Goal: Task Accomplishment & Management: Complete application form

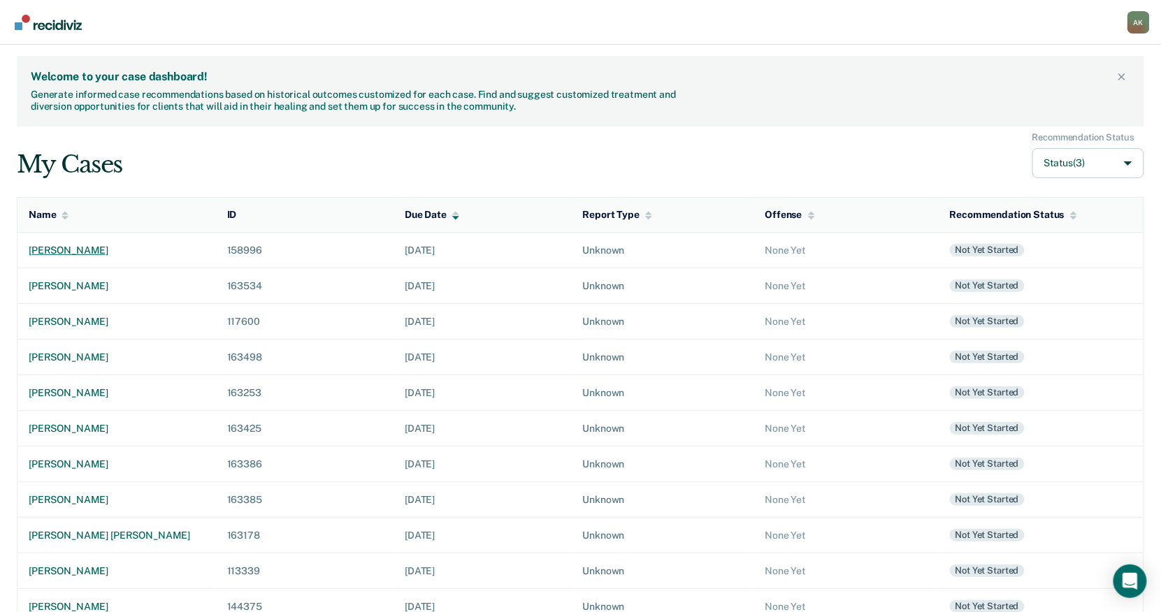
click at [82, 248] on div "[PERSON_NAME]" at bounding box center [117, 251] width 176 height 12
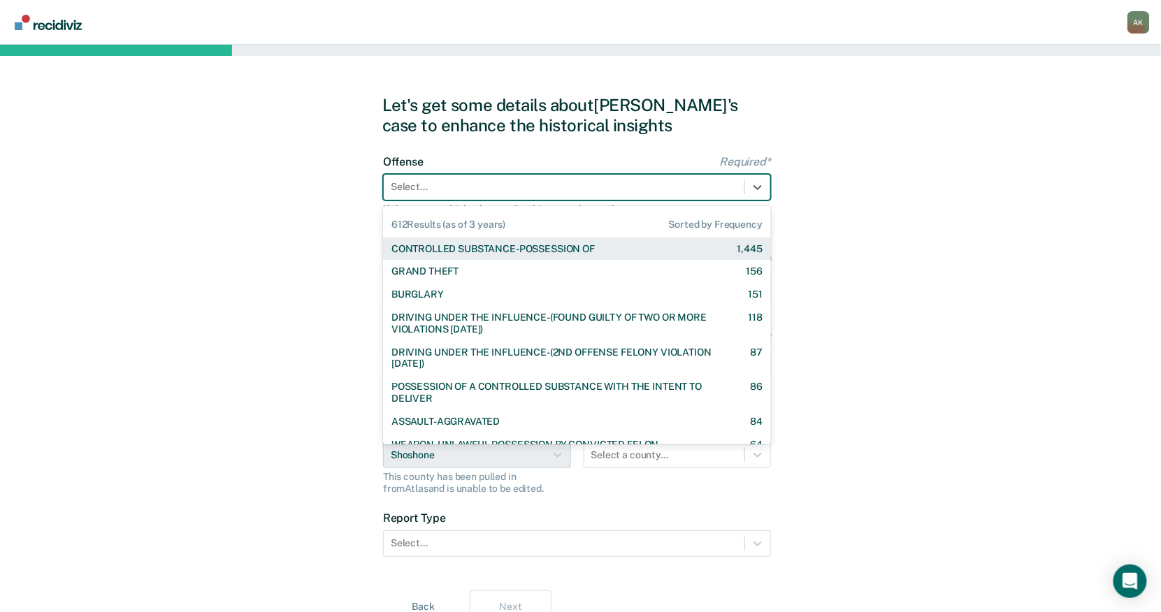
click at [414, 175] on div "Select..." at bounding box center [577, 187] width 388 height 27
click at [448, 252] on div "CONTROLLED SUBSTANCE-POSSESSION OF" at bounding box center [492, 249] width 203 height 12
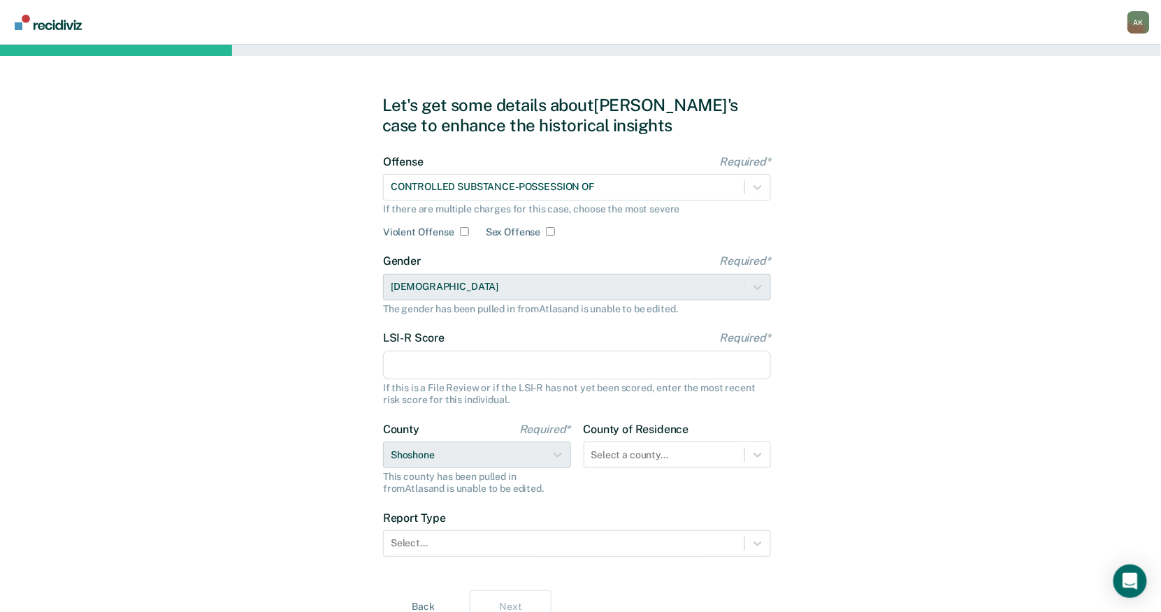
click at [430, 357] on input "LSI-R Score Required*" at bounding box center [577, 365] width 388 height 29
type input "26"
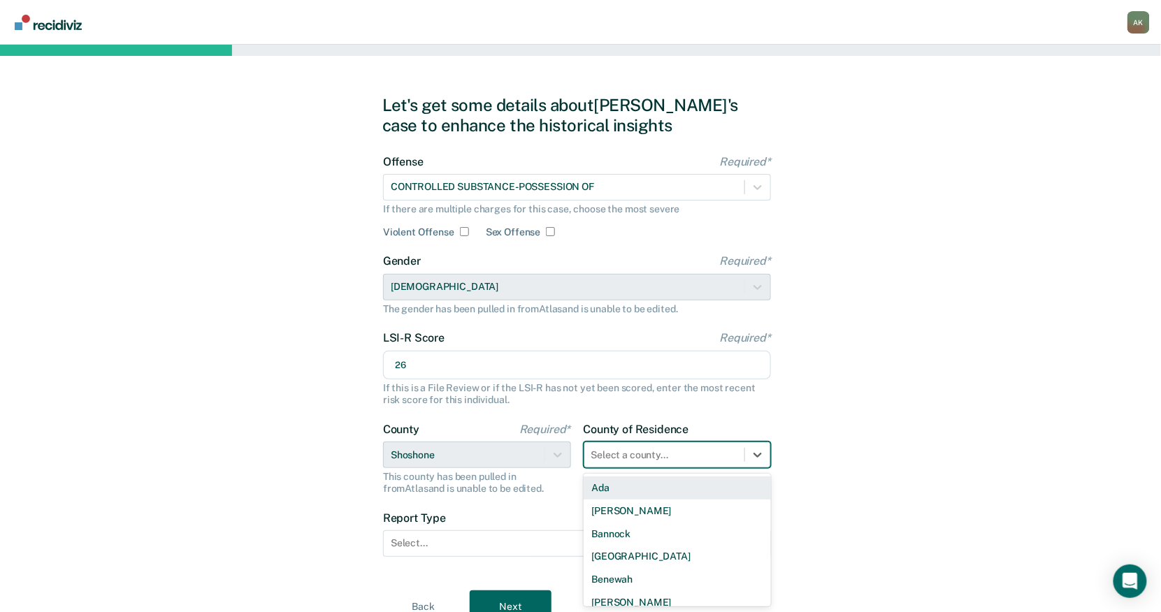
scroll to position [62, 0]
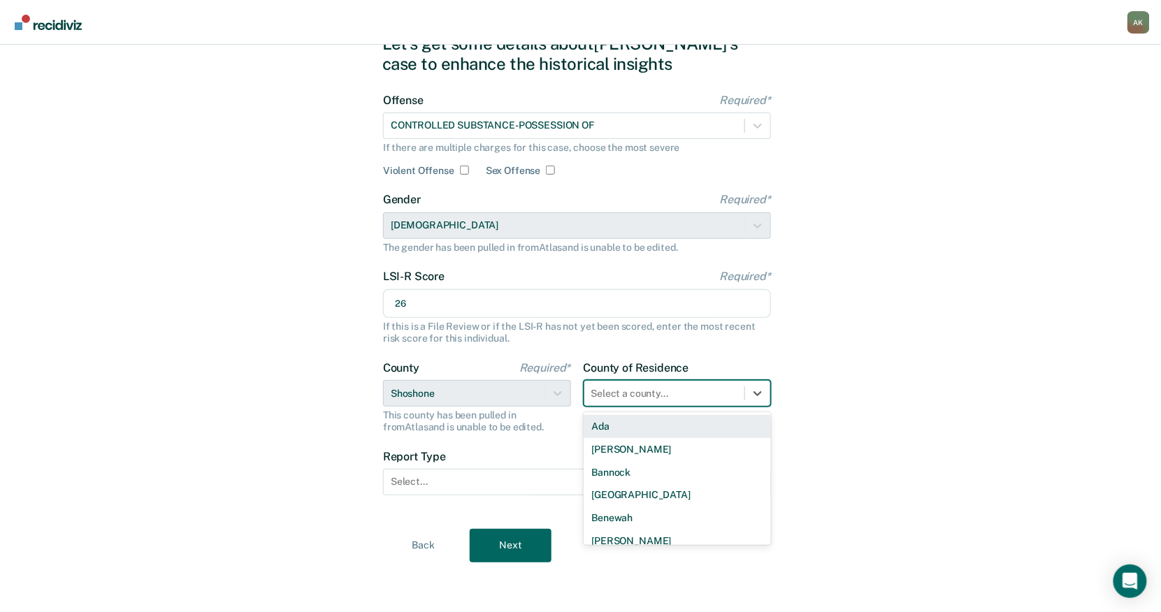
click at [608, 407] on div "44 results available. Use Up and Down to choose options, press Enter to select …" at bounding box center [678, 393] width 188 height 27
type input "sho"
click at [613, 424] on div "Shoshone" at bounding box center [678, 426] width 188 height 23
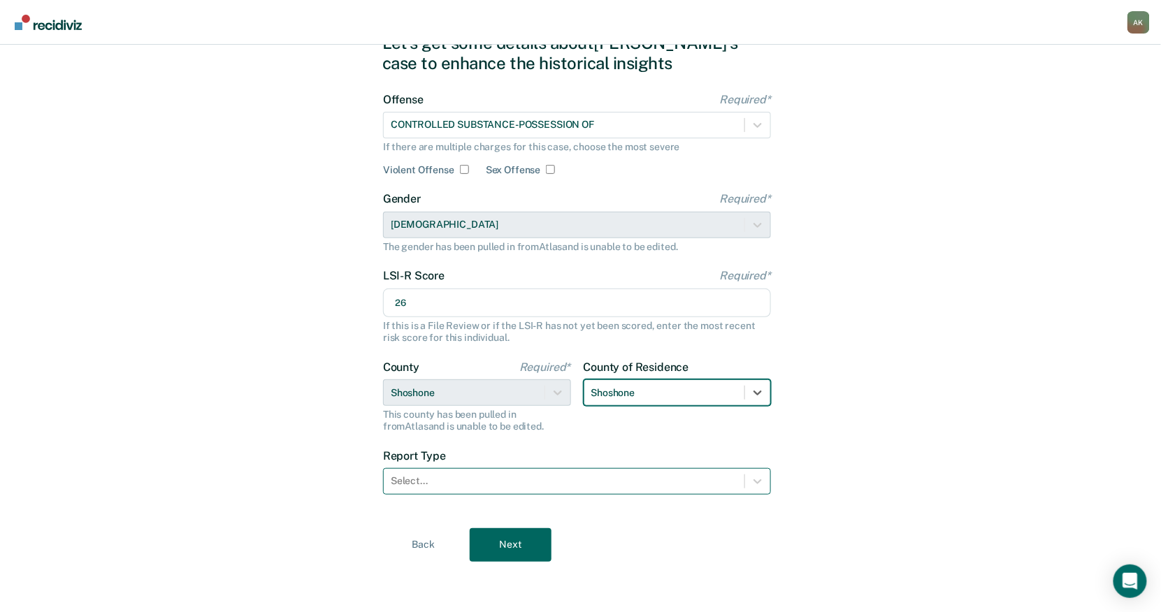
click at [547, 477] on div at bounding box center [564, 481] width 347 height 15
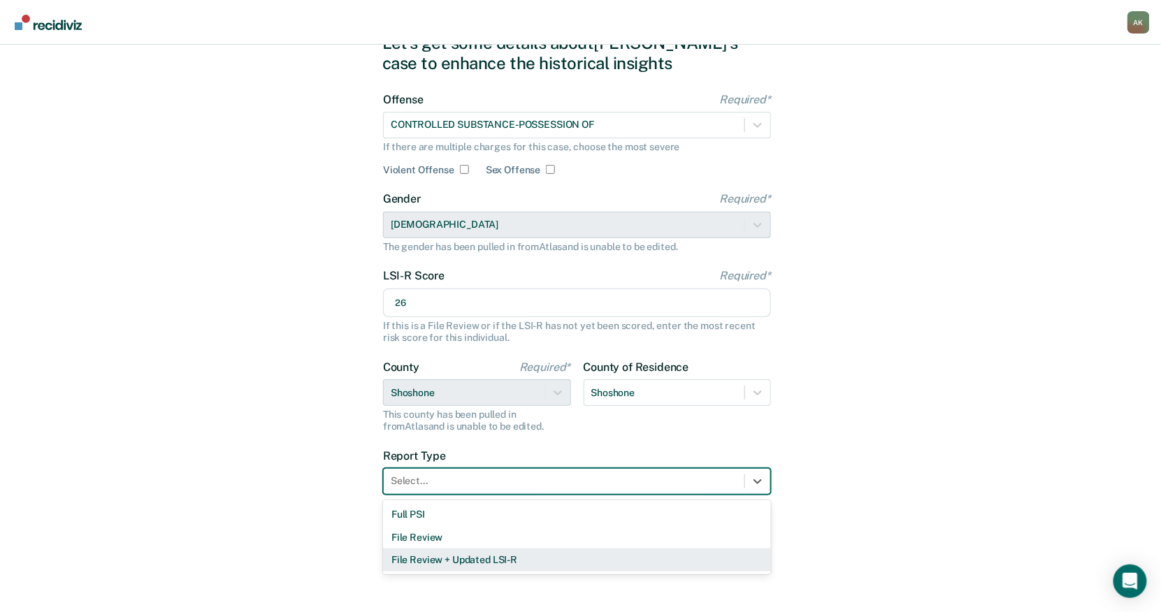
click at [431, 564] on div "File Review + Updated LSI-R" at bounding box center [577, 560] width 388 height 23
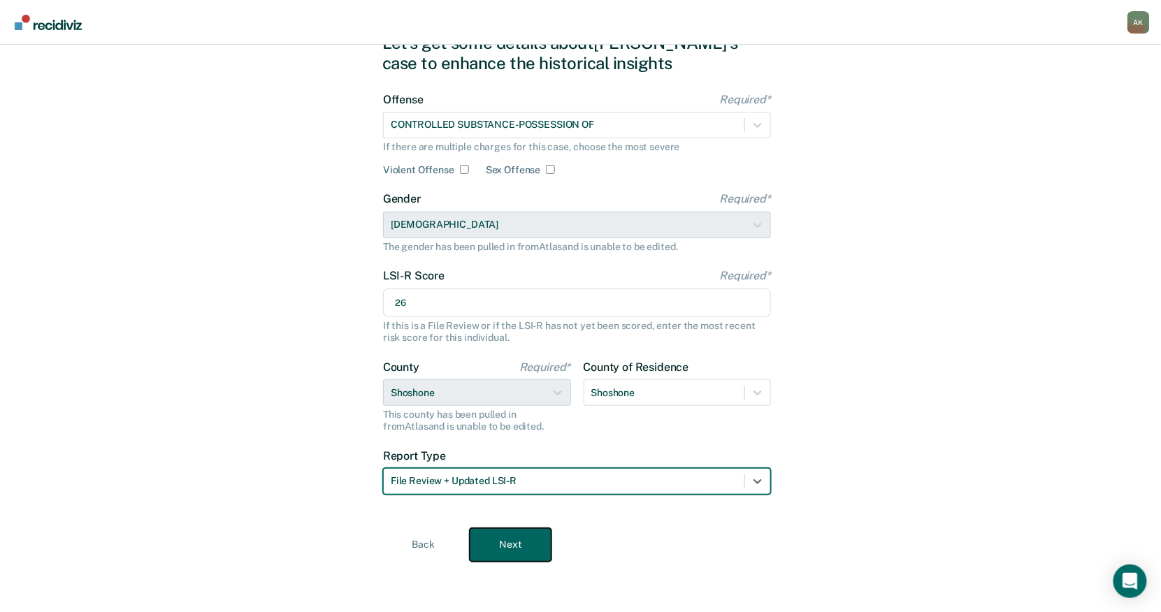
click at [498, 560] on button "Next" at bounding box center [511, 546] width 82 height 34
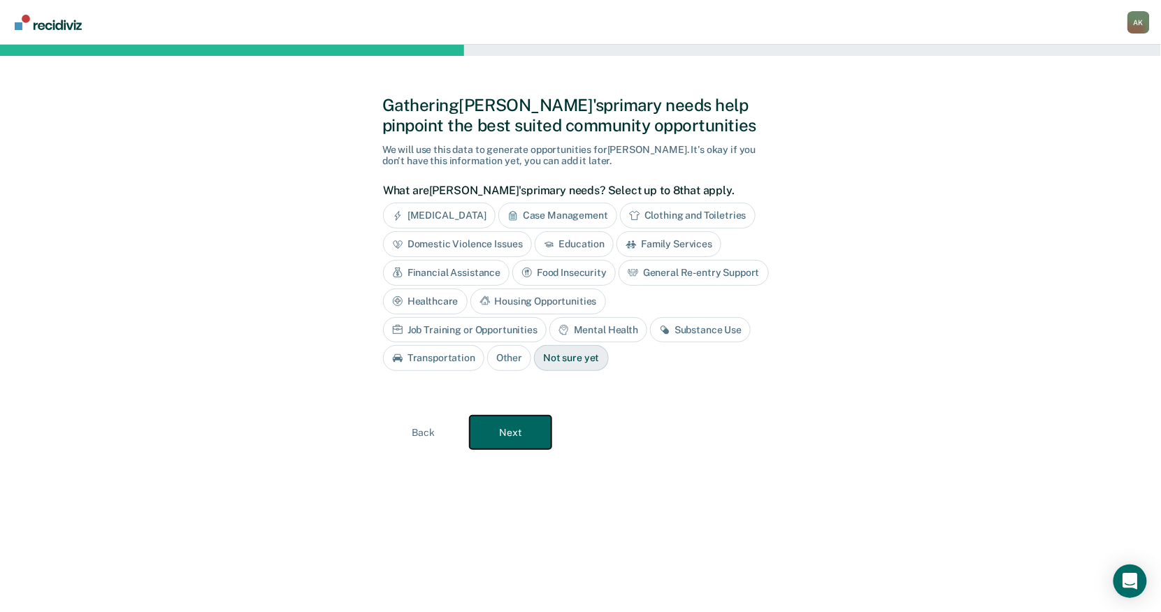
scroll to position [0, 0]
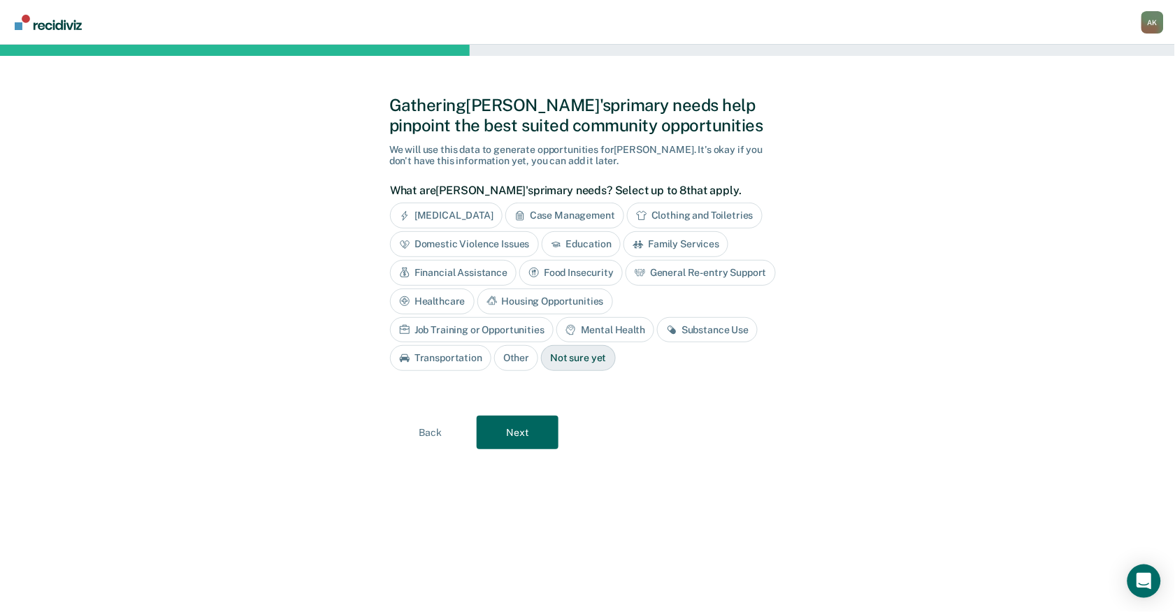
click at [587, 213] on div "Case Management" at bounding box center [564, 216] width 119 height 26
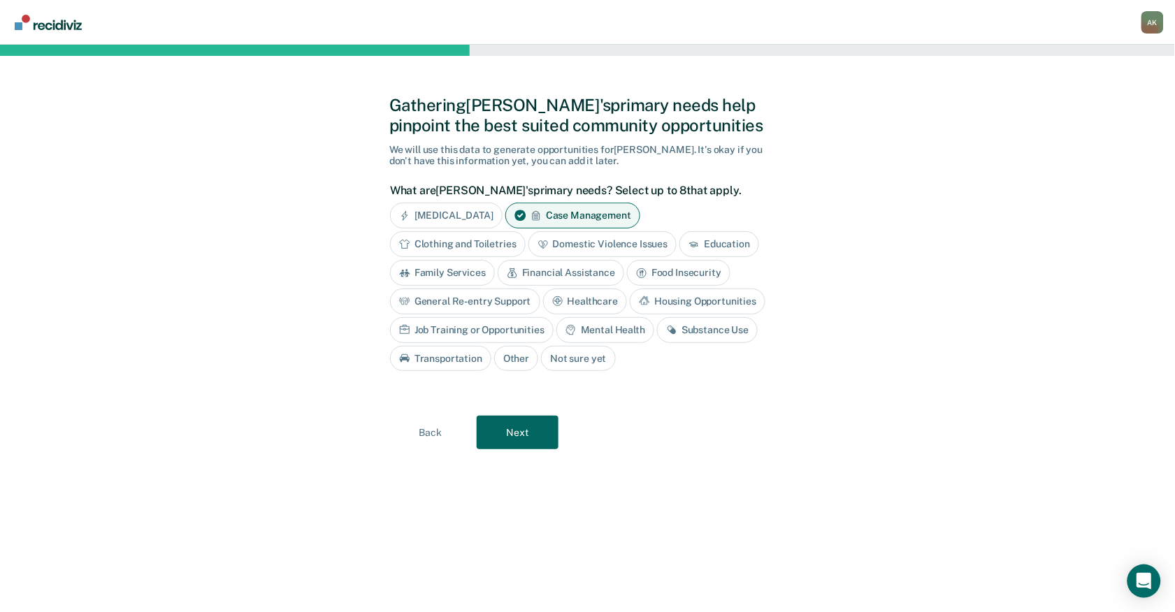
click at [489, 301] on div "General Re-entry Support" at bounding box center [465, 302] width 150 height 26
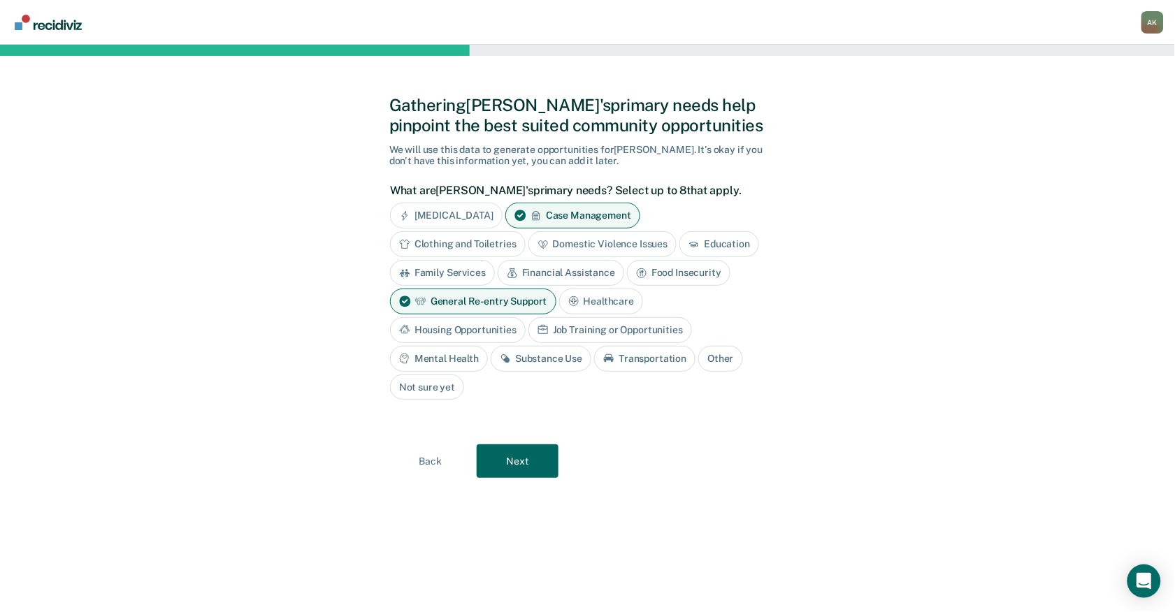
click at [591, 301] on div "Healthcare" at bounding box center [601, 302] width 85 height 26
click at [468, 331] on div "Housing Opportunities" at bounding box center [458, 330] width 136 height 26
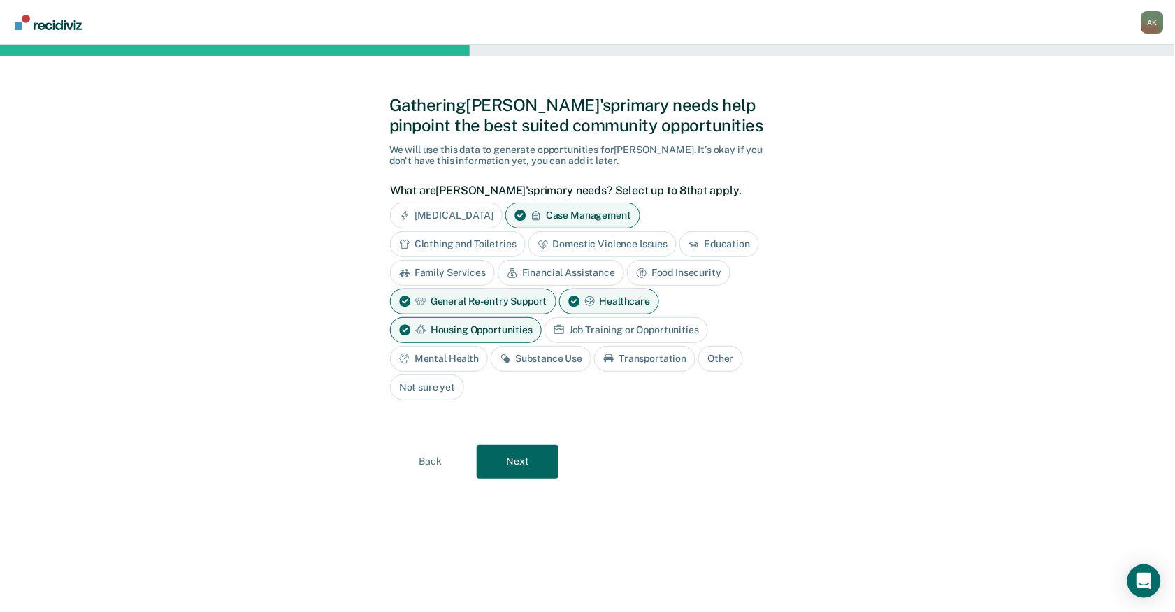
click at [451, 361] on div "Mental Health" at bounding box center [439, 359] width 98 height 26
click at [578, 364] on div "Substance Use" at bounding box center [557, 359] width 101 height 26
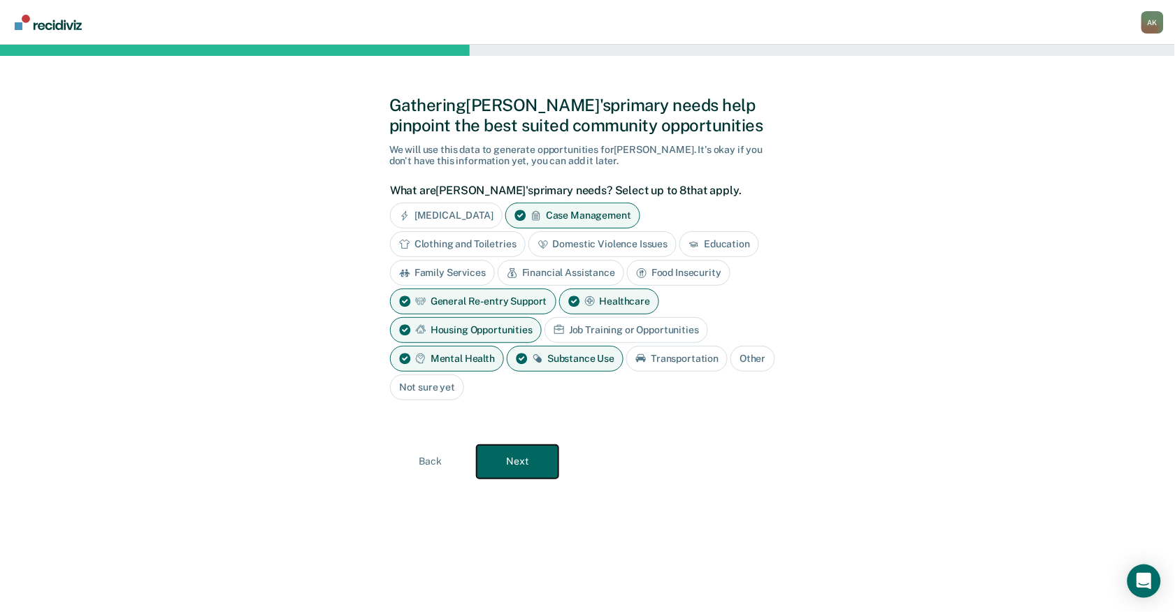
click at [522, 455] on button "Next" at bounding box center [518, 462] width 82 height 34
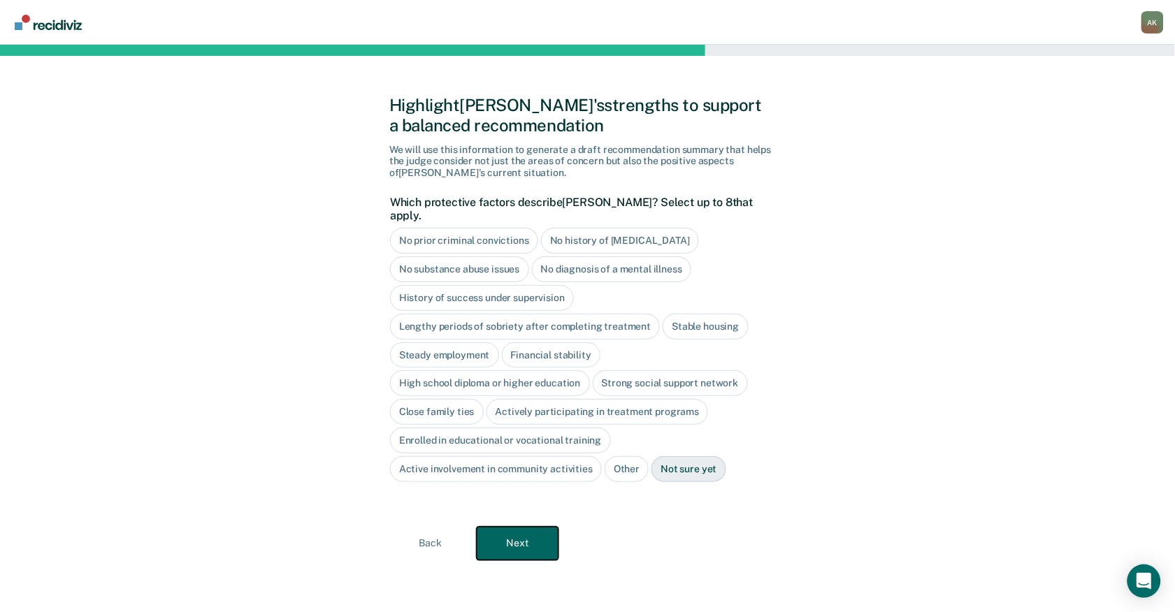
click at [520, 544] on button "Next" at bounding box center [518, 544] width 82 height 34
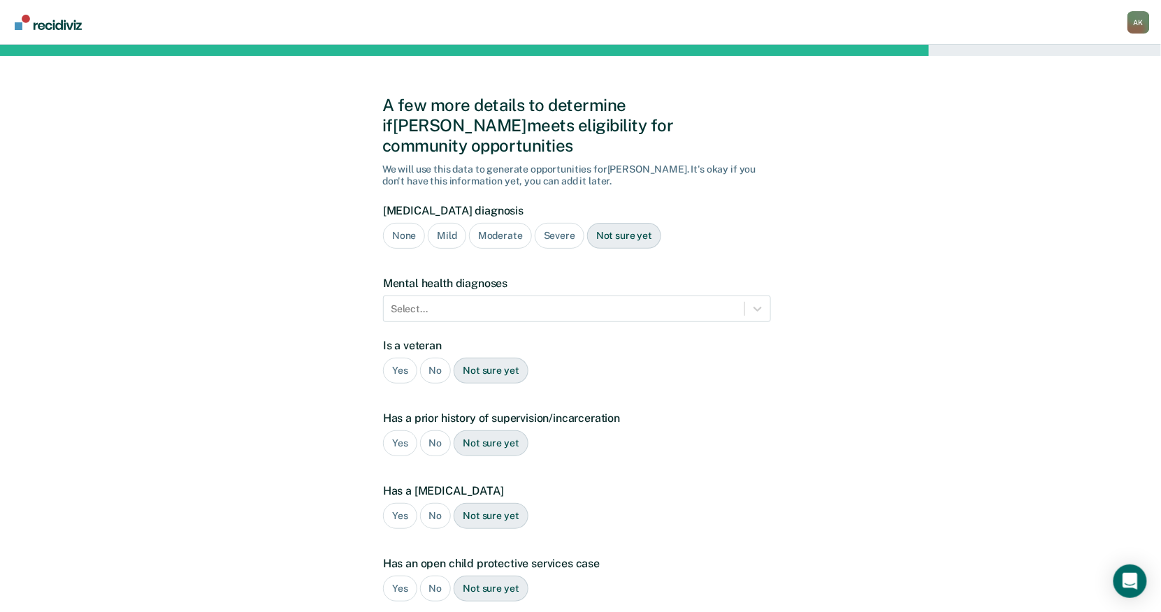
click at [403, 358] on div "Yes" at bounding box center [400, 371] width 34 height 26
click at [405, 431] on div "Yes" at bounding box center [400, 444] width 34 height 26
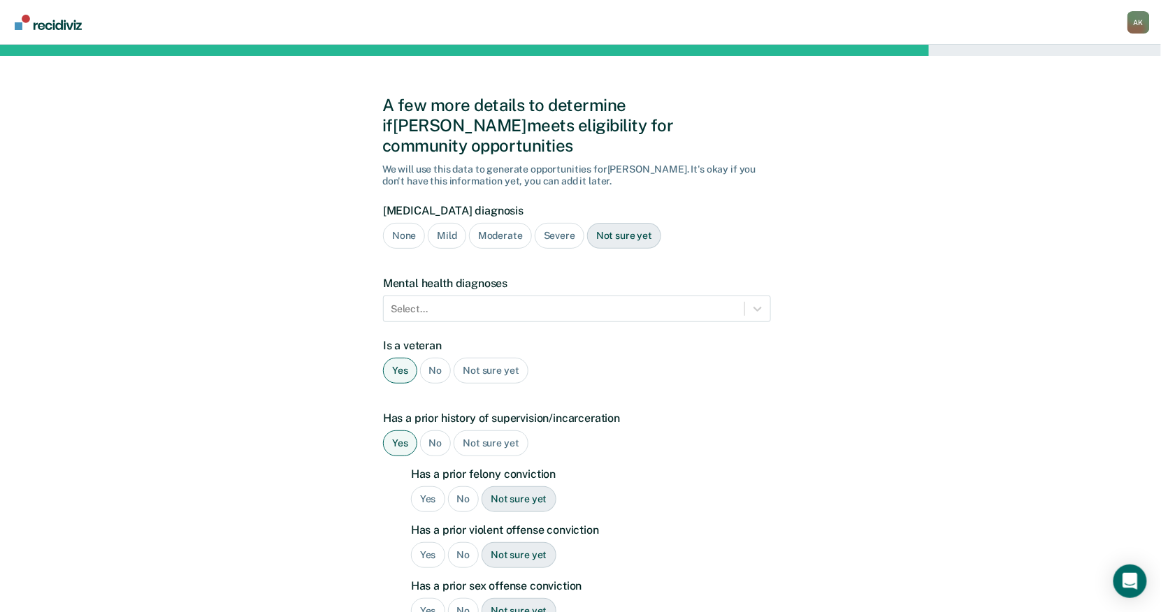
click at [426, 487] on div "Yes" at bounding box center [428, 500] width 34 height 26
click at [458, 542] on div "No" at bounding box center [463, 555] width 31 height 26
click at [461, 598] on div "No" at bounding box center [463, 611] width 31 height 26
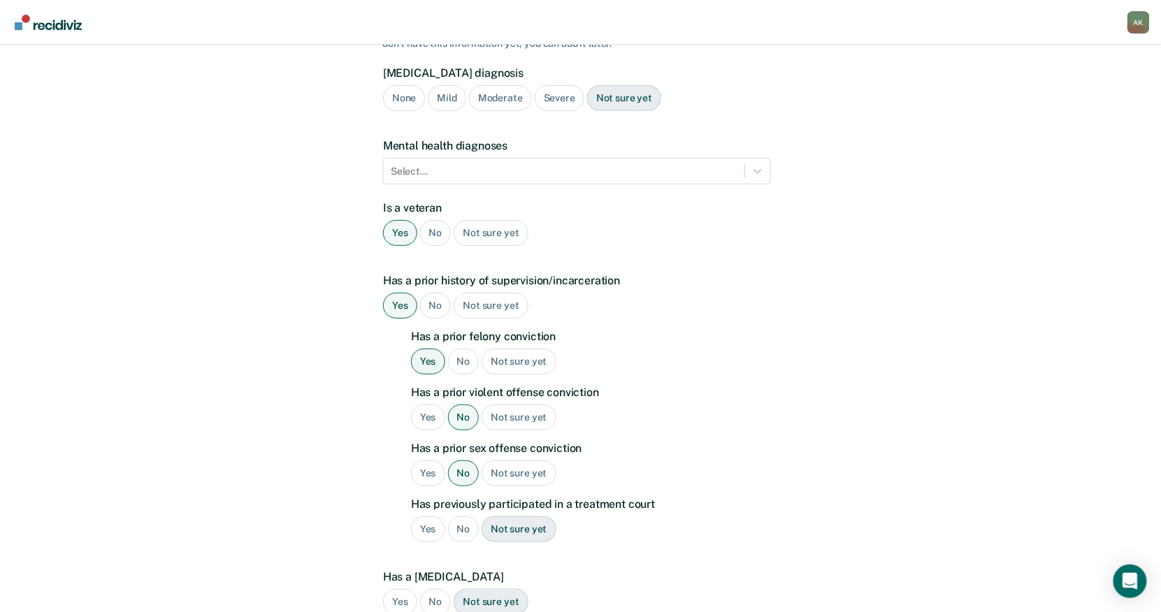
scroll to position [186, 0]
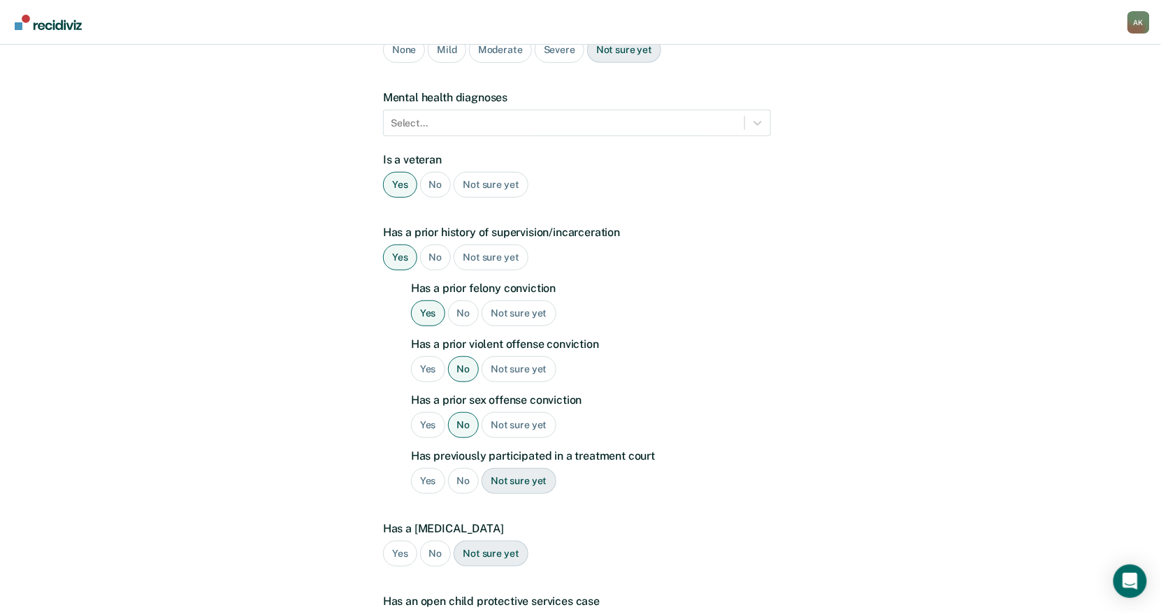
click at [463, 468] on div "No" at bounding box center [463, 481] width 31 height 26
click at [426, 541] on div "No" at bounding box center [435, 554] width 31 height 26
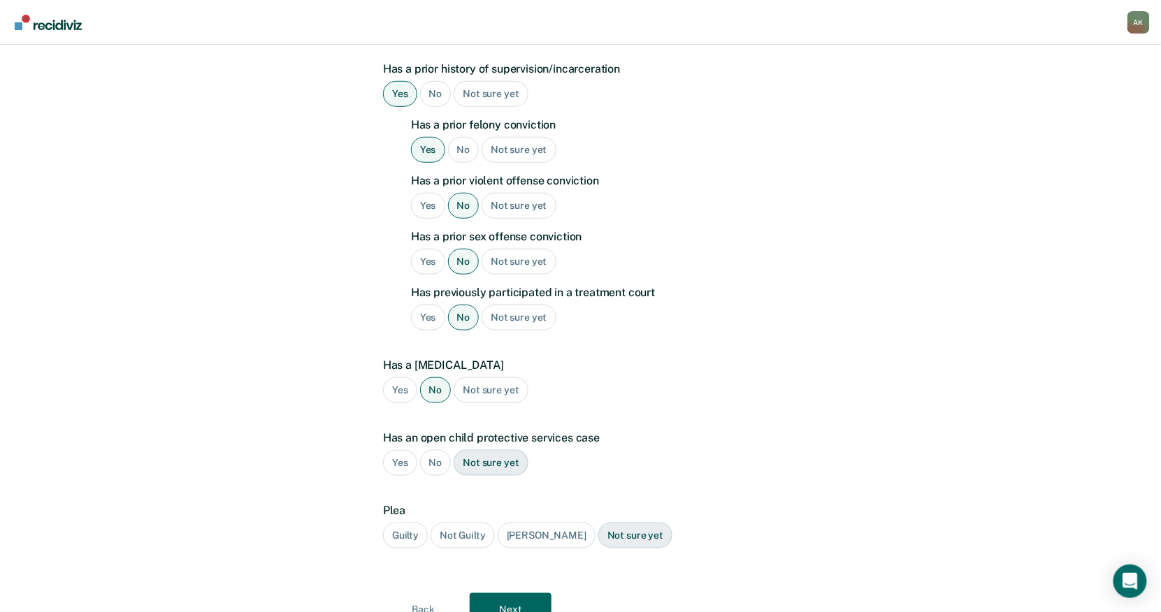
scroll to position [373, 0]
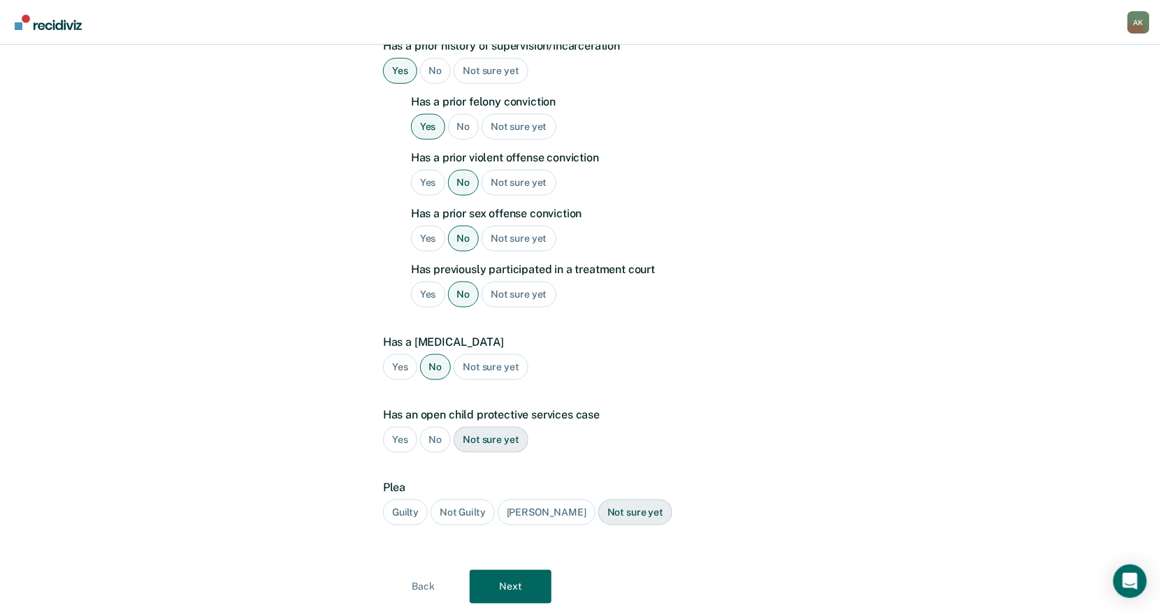
click at [436, 427] on div "No" at bounding box center [435, 440] width 31 height 26
click at [412, 500] on div "Guilty" at bounding box center [405, 513] width 45 height 26
click at [524, 575] on button "Next" at bounding box center [511, 587] width 82 height 34
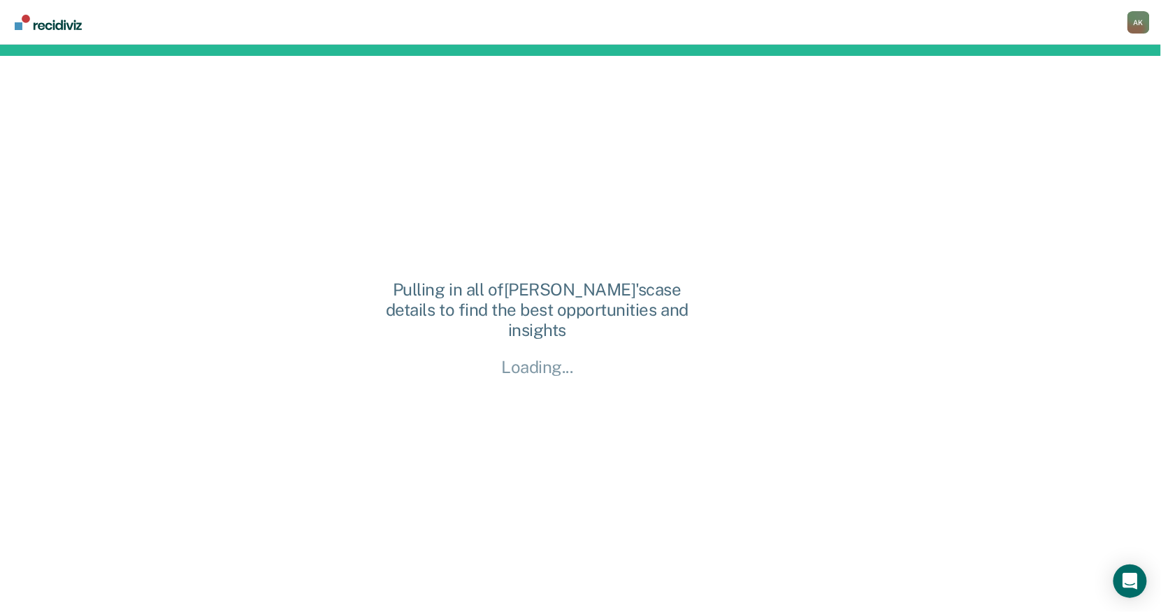
scroll to position [0, 0]
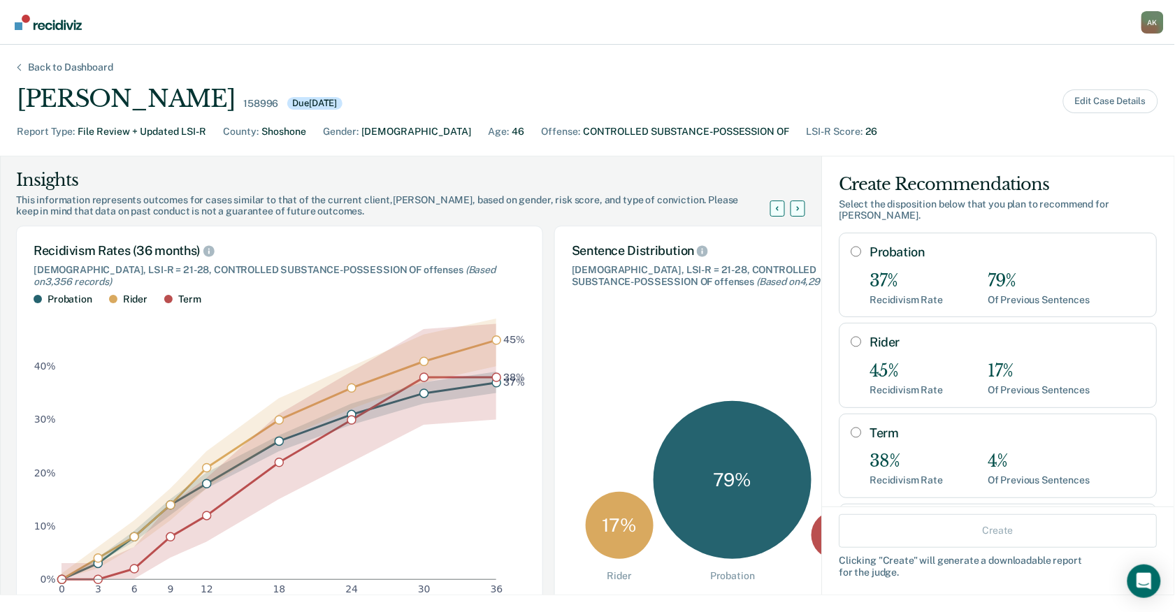
click at [851, 336] on input "Rider" at bounding box center [856, 341] width 10 height 11
radio input "true"
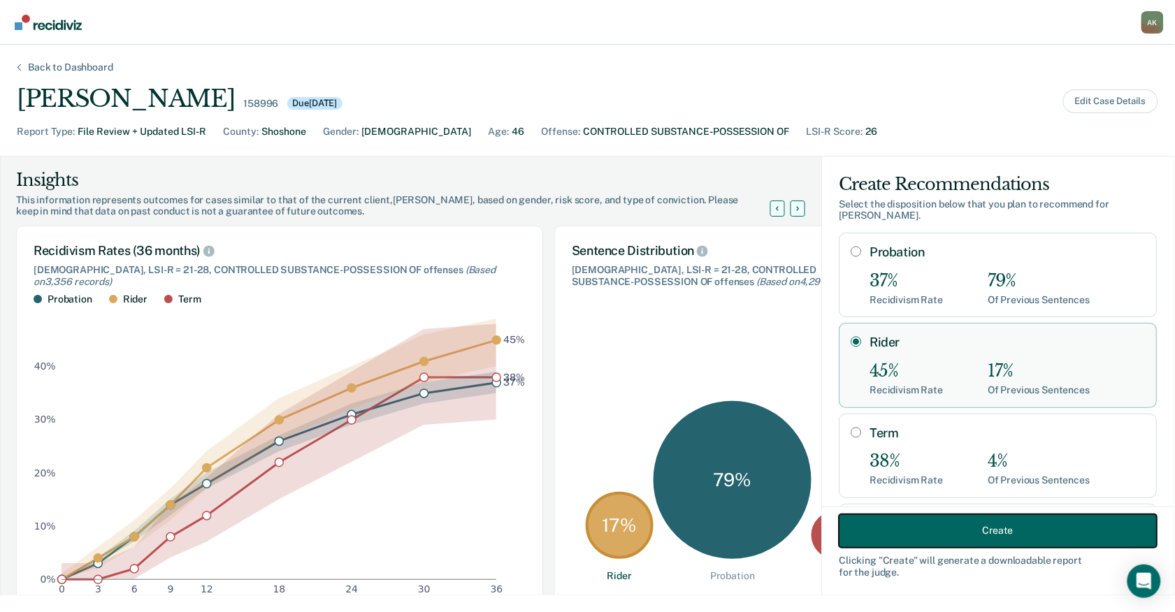
click at [891, 517] on button "Create" at bounding box center [999, 531] width 318 height 34
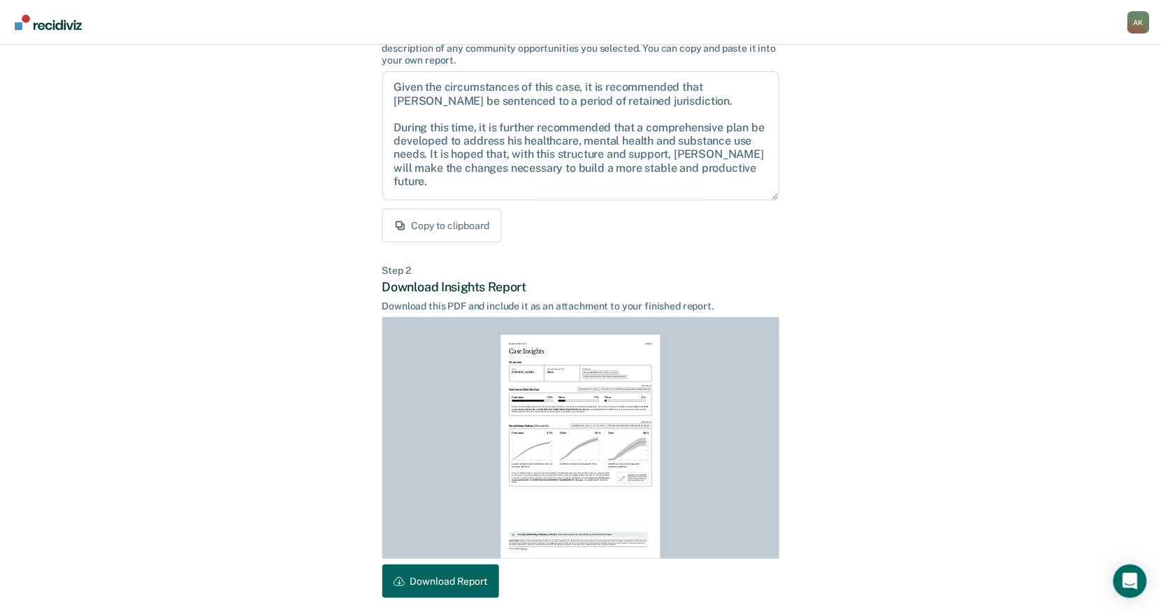
scroll to position [184, 0]
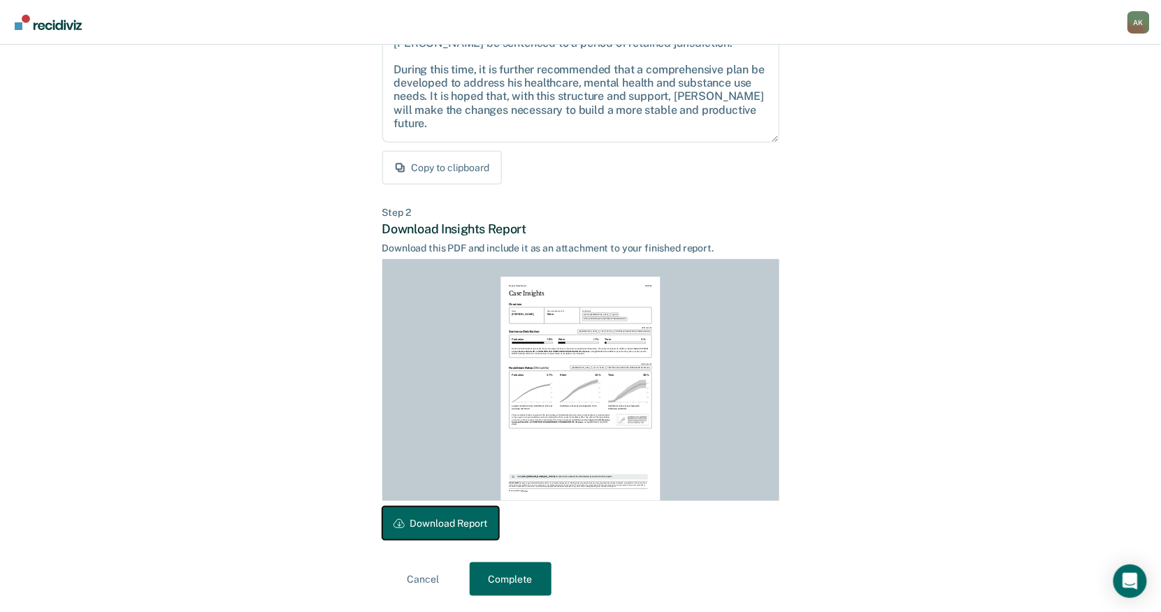
click at [438, 524] on button "Download Report" at bounding box center [440, 524] width 117 height 34
